Goal: Browse casually

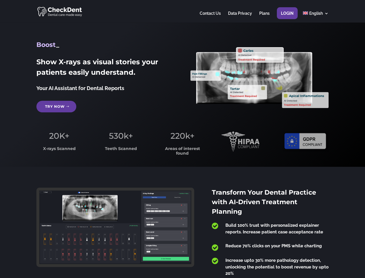
click at [183, 139] on span "220k+" at bounding box center [183, 136] width 24 height 10
click at [183, 11] on div at bounding box center [182, 11] width 292 height 23
click at [183, 139] on span "220k+" at bounding box center [183, 136] width 24 height 10
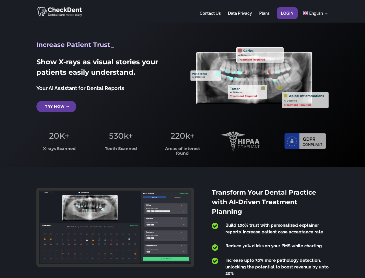
click at [183, 11] on div at bounding box center [182, 11] width 292 height 23
